Goal: Find specific page/section: Find specific page/section

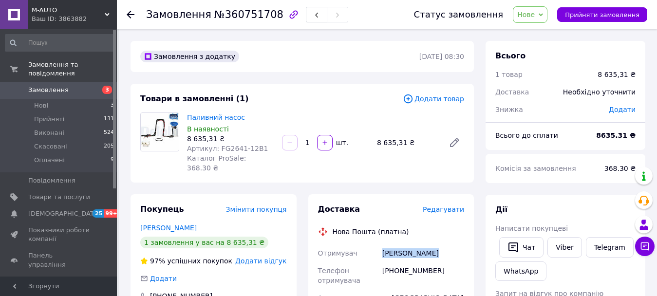
drag, startPoint x: 430, startPoint y: 246, endPoint x: 396, endPoint y: 245, distance: 34.1
click at [381, 247] on div "[PERSON_NAME]" at bounding box center [423, 254] width 86 height 18
copy div "[PERSON_NAME]"
click at [264, 61] on div "Замовлення з додатку" at bounding box center [278, 57] width 281 height 16
click at [297, 55] on div "Замовлення з додатку" at bounding box center [278, 57] width 281 height 16
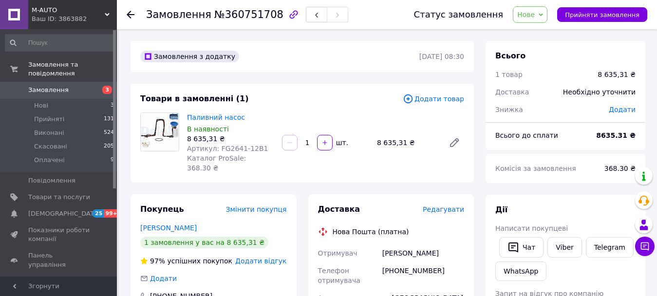
click at [412, 161] on div "Паливний насос В наявності 8 635,31 ₴ Артикул: FG2641-12B1 Каталог ProSale: 368…" at bounding box center [325, 143] width 285 height 64
click at [391, 159] on div "Паливний насос В наявності 8 635,31 ₴ Артикул: FG2641-12B1 Каталог ProSale: 368…" at bounding box center [325, 143] width 285 height 64
click at [390, 163] on div "Паливний насос В наявності 8 635,31 ₴ Артикул: FG2641-12B1 Каталог ProSale: 368…" at bounding box center [325, 143] width 285 height 64
click at [403, 159] on div "Паливний насос В наявності 8 635,31 ₴ Артикул: FG2641-12B1 Каталог ProSale: 368…" at bounding box center [325, 143] width 285 height 64
